Goal: Download file/media

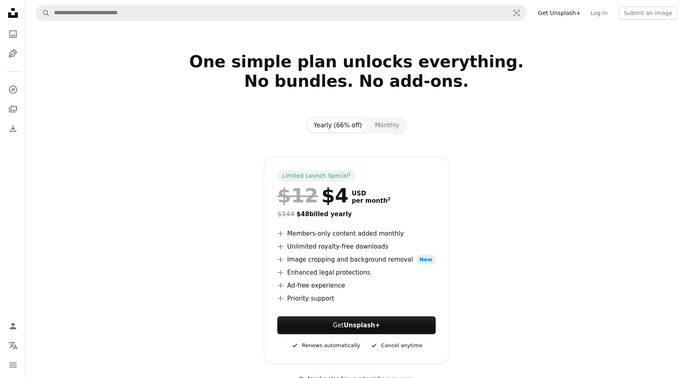
click at [582, 13] on link "Get Unsplash+" at bounding box center [559, 12] width 52 height 13
click at [561, 140] on div at bounding box center [356, 145] width 523 height 23
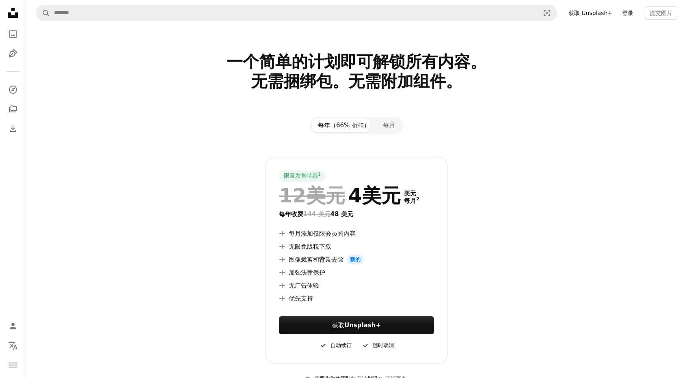
click at [610, 12] on font "获取 Unsplash+" at bounding box center [590, 13] width 44 height 6
click at [587, 12] on font "获取 Unsplash+" at bounding box center [590, 13] width 44 height 6
click at [16, 33] on icon "照片" at bounding box center [12, 33] width 7 height 7
click at [16, 12] on icon "Unsplash logo Unsplash Home" at bounding box center [13, 13] width 16 height 16
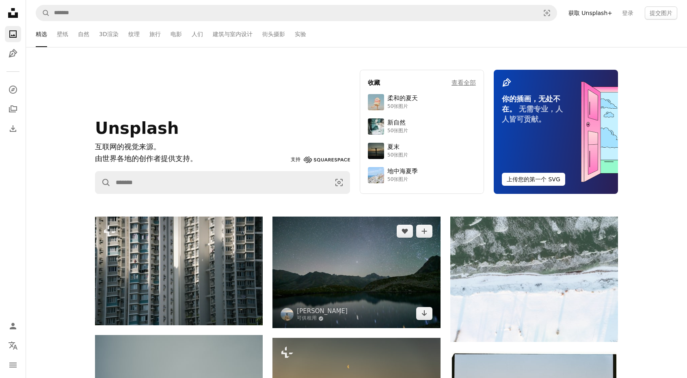
click at [374, 249] on img at bounding box center [356, 273] width 168 height 112
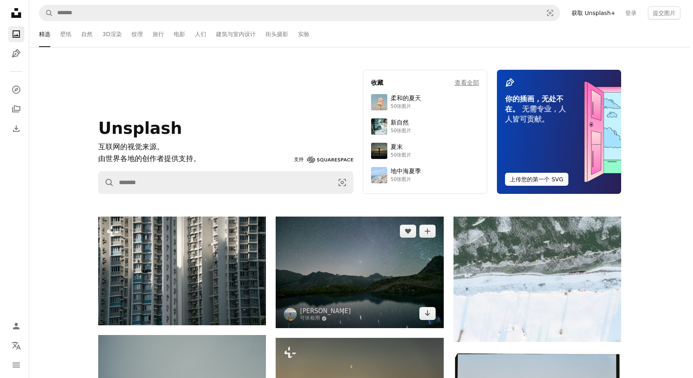
scroll to position [365, 0]
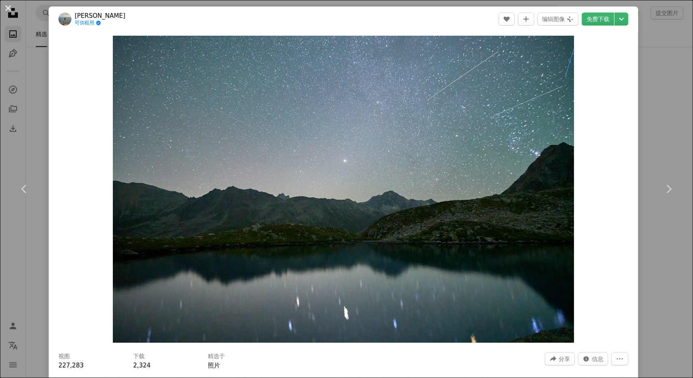
click at [8, 5] on button "An X shape" at bounding box center [8, 8] width 10 height 10
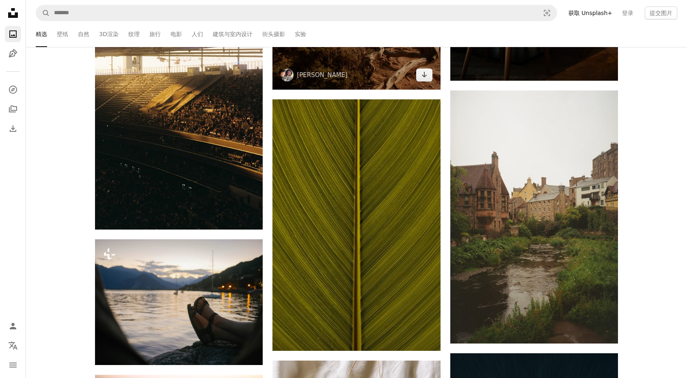
scroll to position [1543, 0]
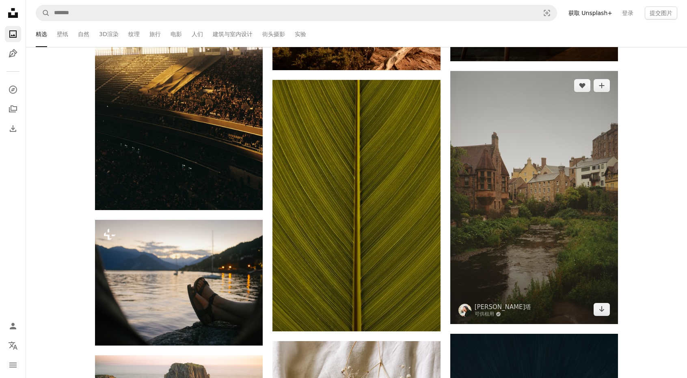
click at [525, 215] on img at bounding box center [534, 197] width 168 height 253
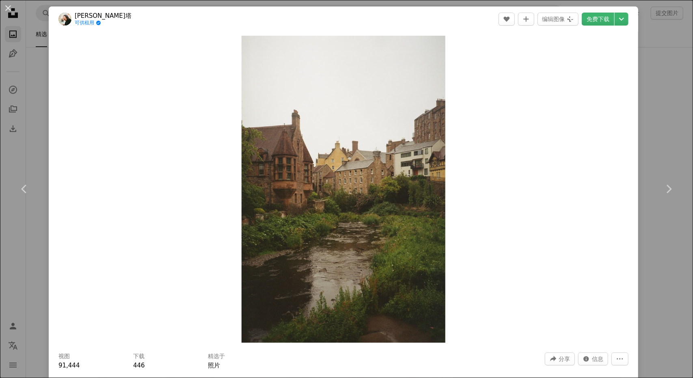
click at [9, 8] on button "An X shape" at bounding box center [8, 8] width 10 height 10
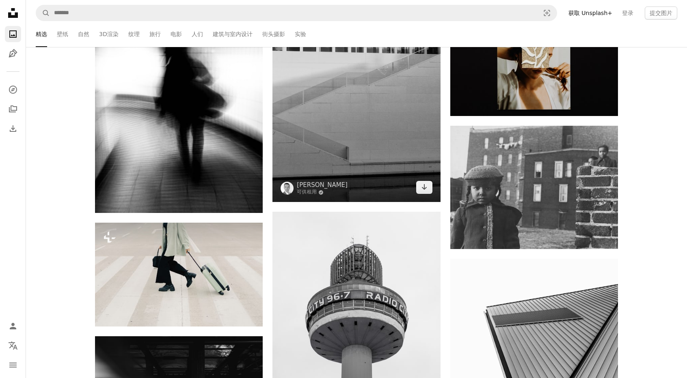
scroll to position [4588, 0]
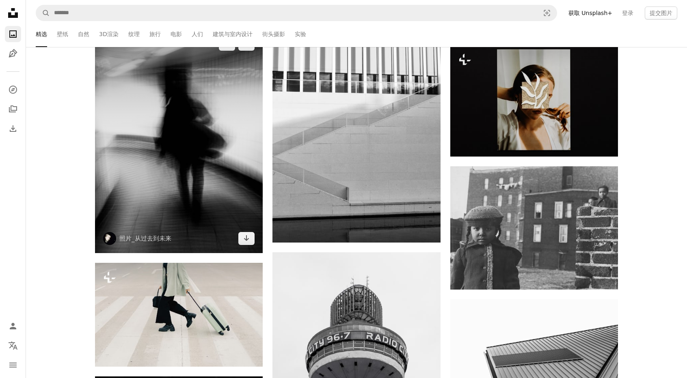
drag, startPoint x: 207, startPoint y: 194, endPoint x: 181, endPoint y: 151, distance: 50.5
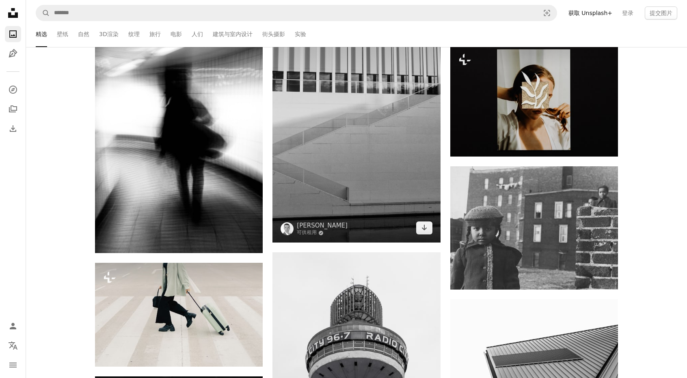
click at [366, 177] on img at bounding box center [356, 117] width 168 height 252
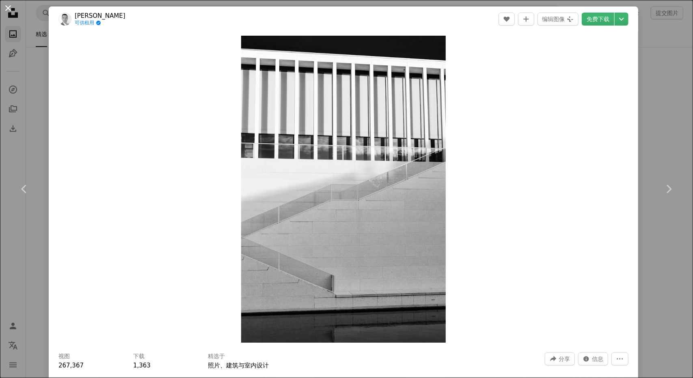
click at [11, 10] on button "An X shape" at bounding box center [8, 8] width 10 height 10
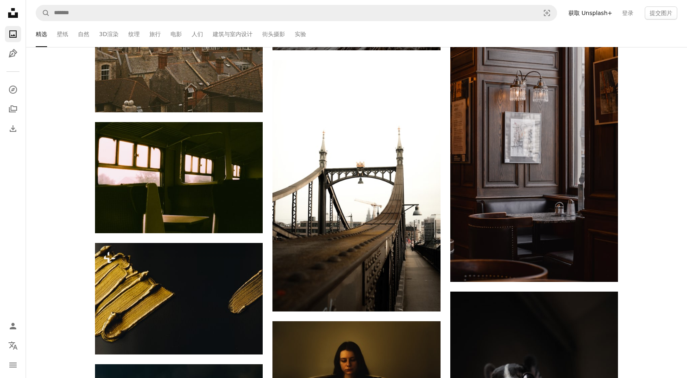
scroll to position [6252, 0]
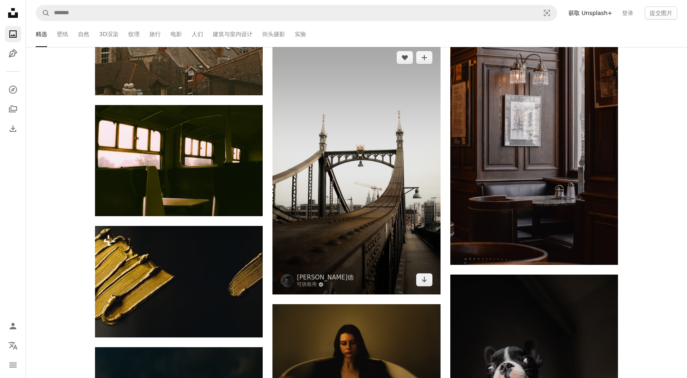
click at [342, 210] on img at bounding box center [356, 169] width 168 height 252
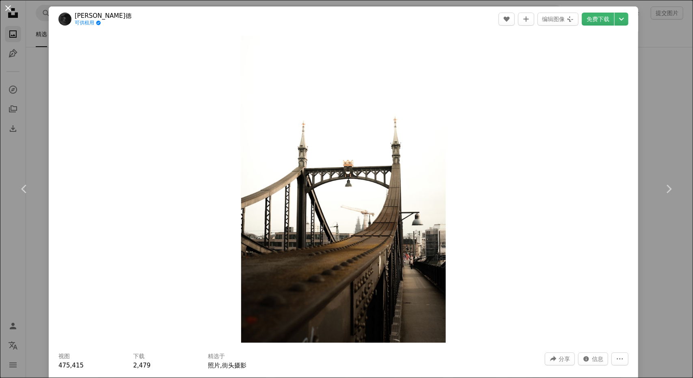
click at [10, 6] on button "An X shape" at bounding box center [8, 8] width 10 height 10
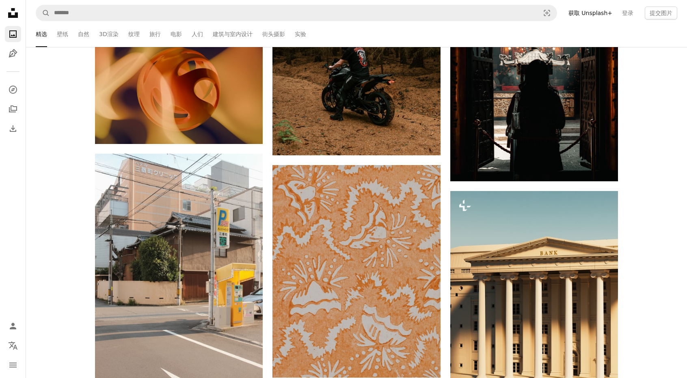
scroll to position [16280, 0]
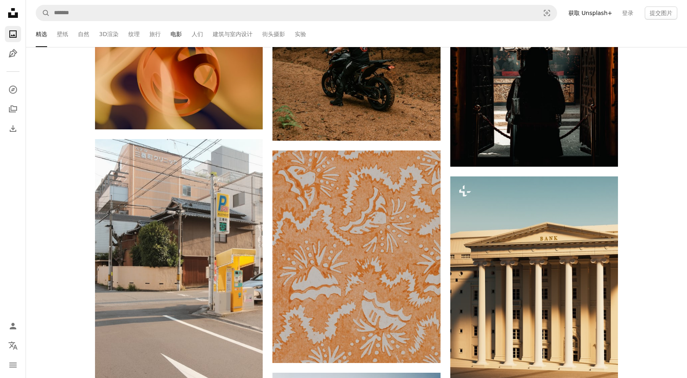
click at [175, 35] on font "电影" at bounding box center [176, 34] width 11 height 6
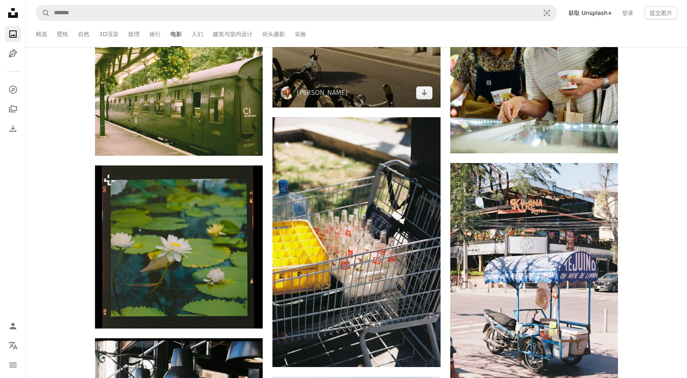
scroll to position [974, 0]
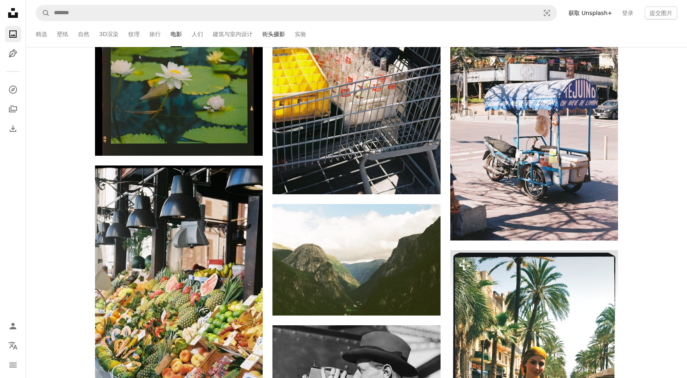
click at [276, 34] on font "街头摄影" at bounding box center [273, 34] width 23 height 6
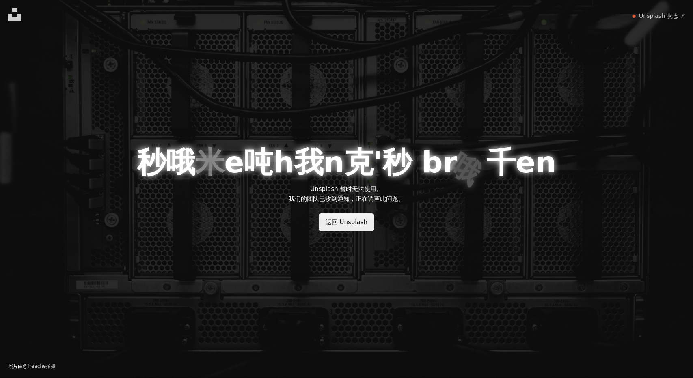
click at [350, 223] on font "返回 Unsplash" at bounding box center [347, 222] width 42 height 7
